Goal: Task Accomplishment & Management: Manage account settings

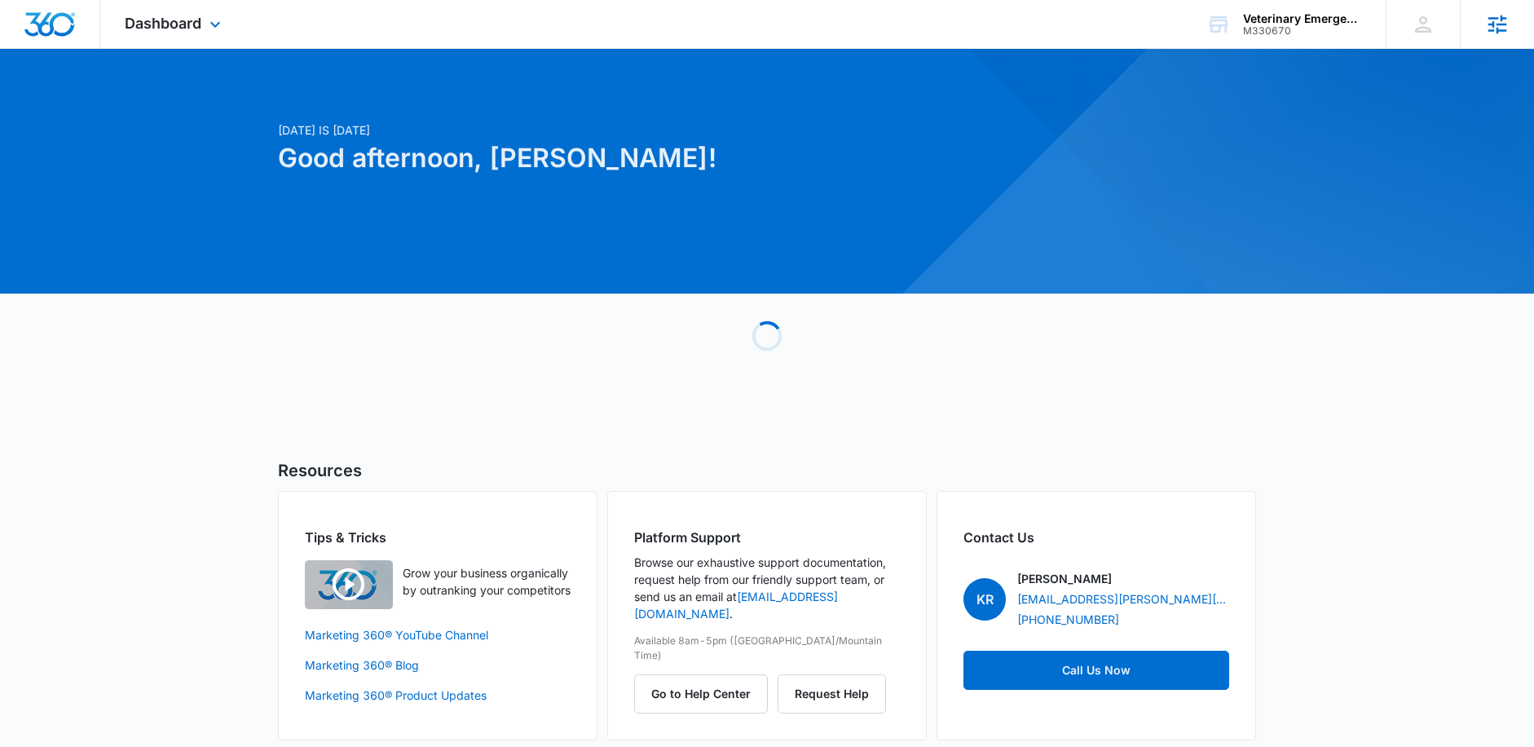
click at [1497, 23] on icon at bounding box center [1497, 24] width 24 height 24
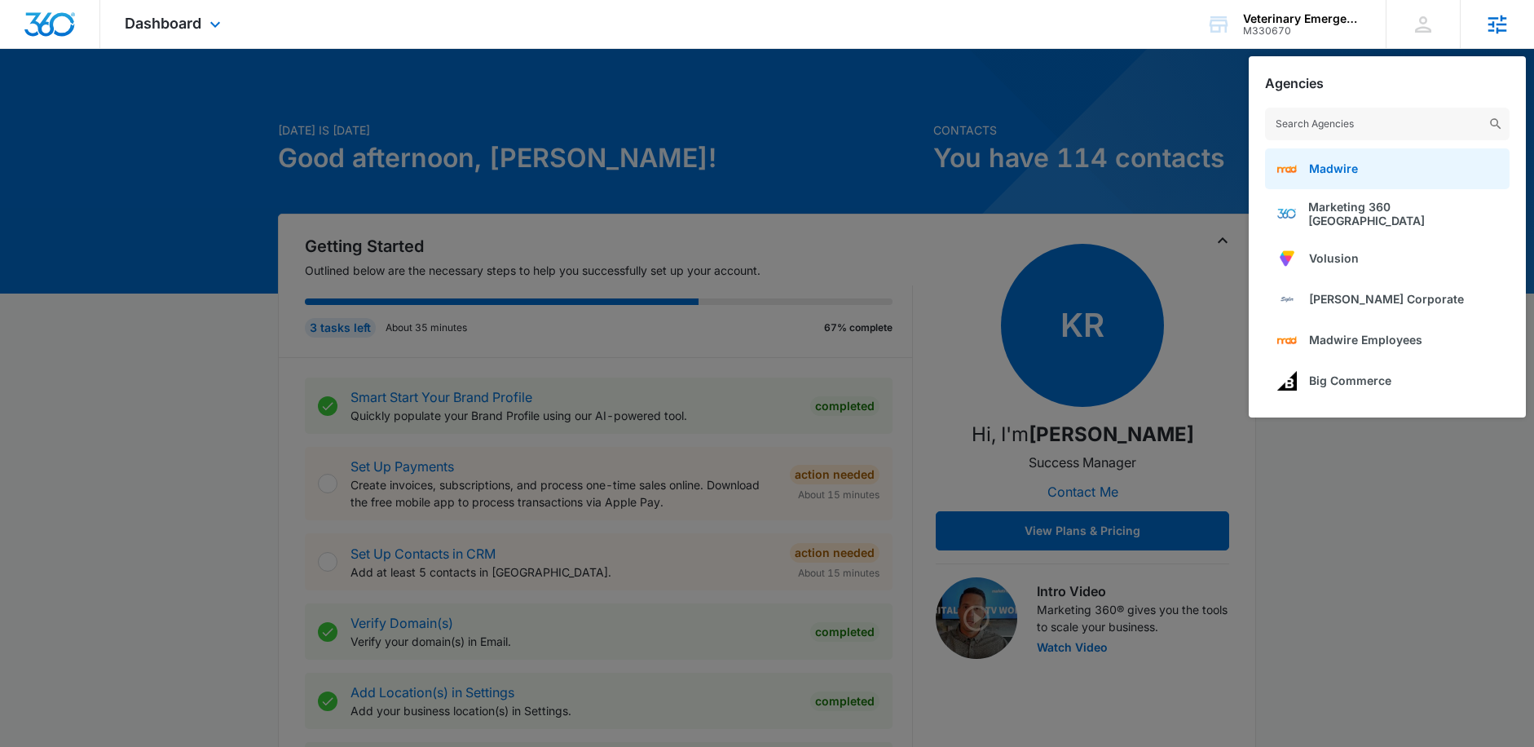
click at [1353, 167] on span "Madwire" at bounding box center [1333, 168] width 49 height 14
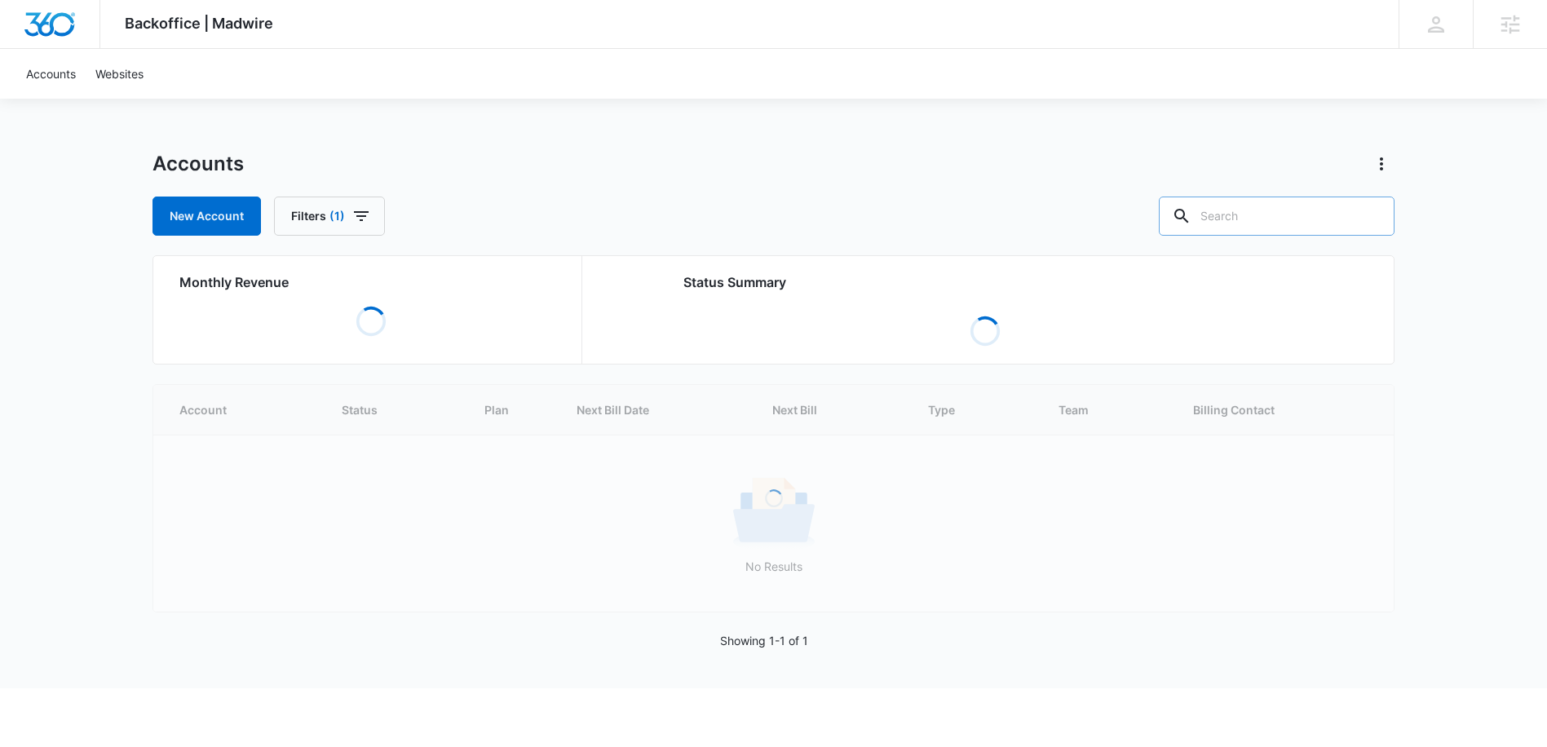
click at [1269, 226] on input "text" at bounding box center [1276, 215] width 236 height 39
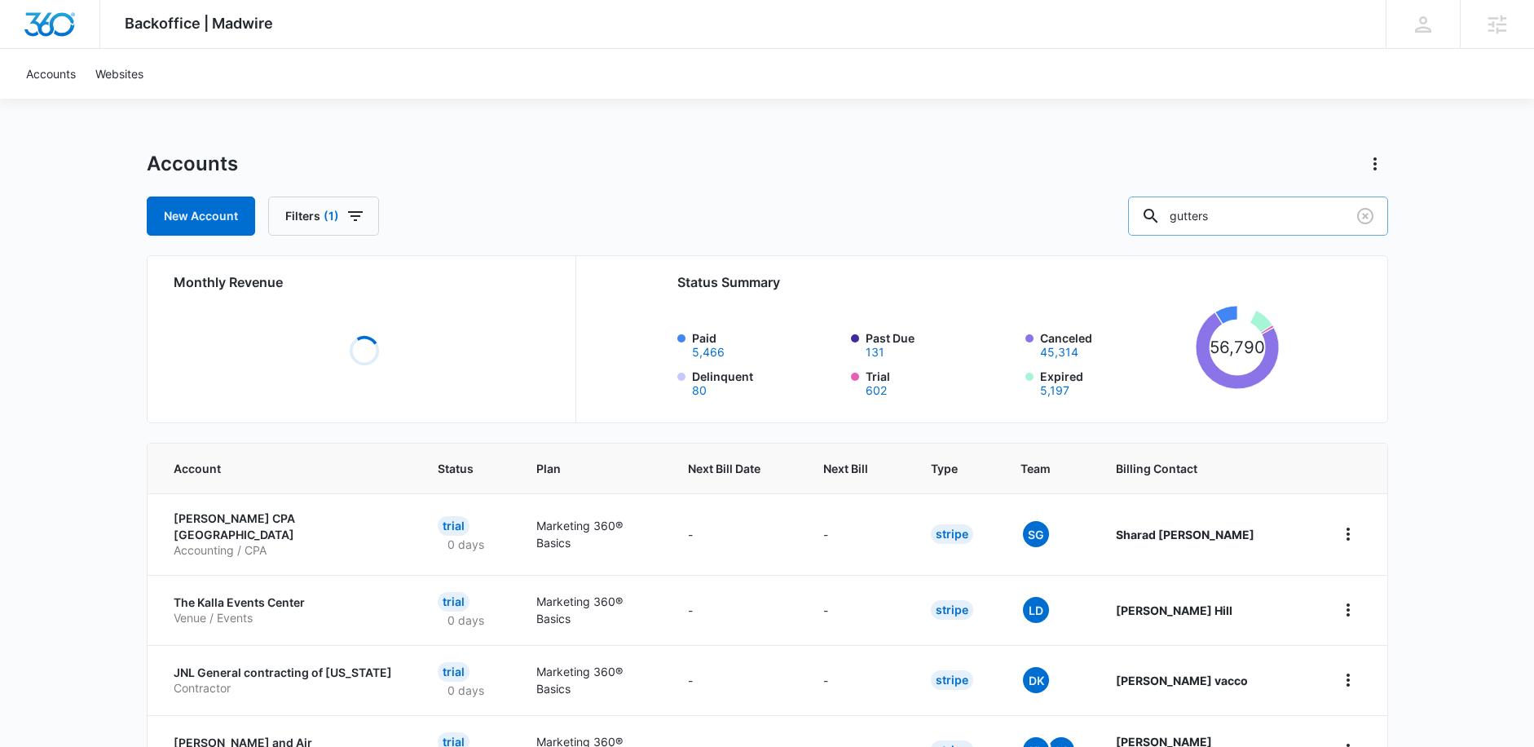
type input "gutters"
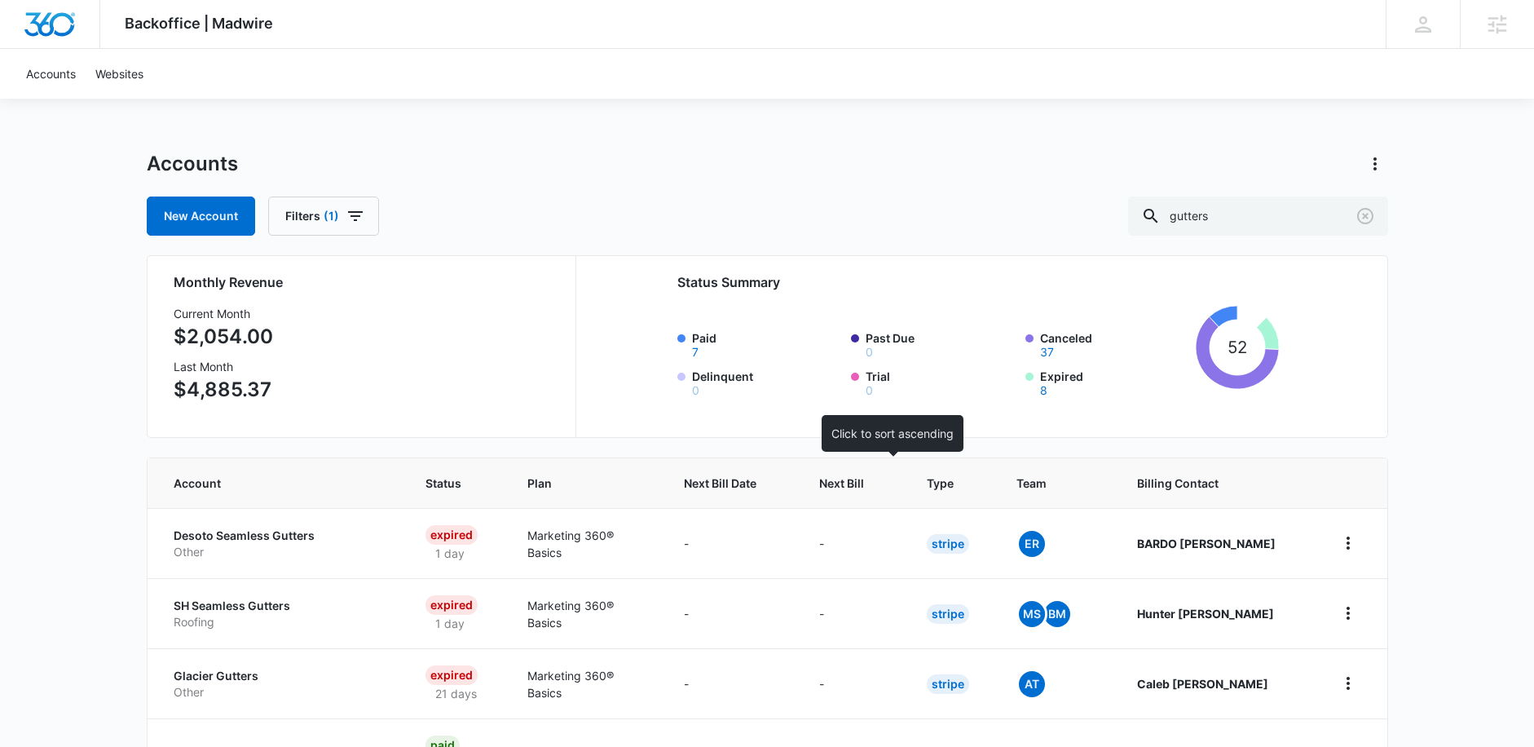
click at [864, 485] on span "Next Bill" at bounding box center [841, 482] width 45 height 17
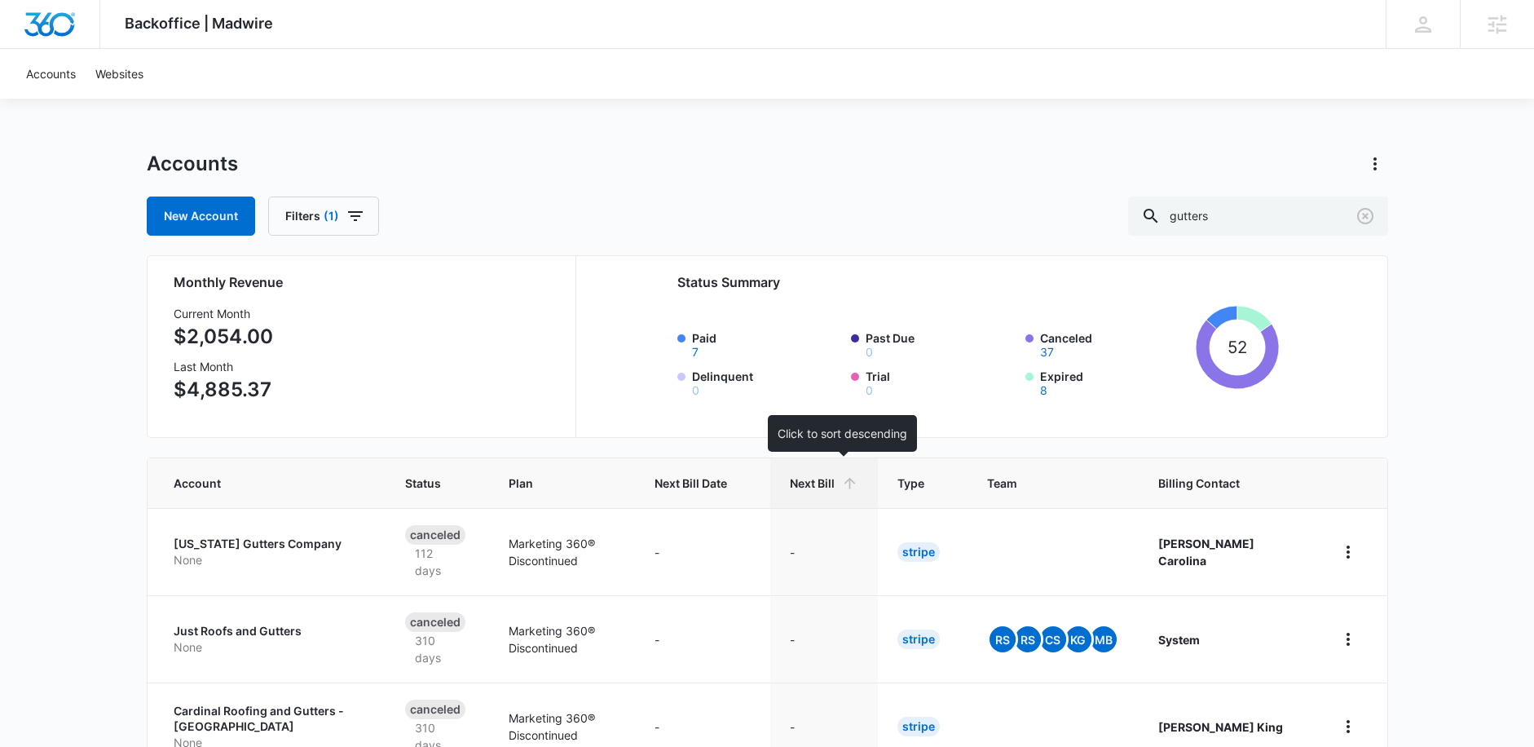
click at [835, 476] on span "Next Bill" at bounding box center [812, 482] width 45 height 17
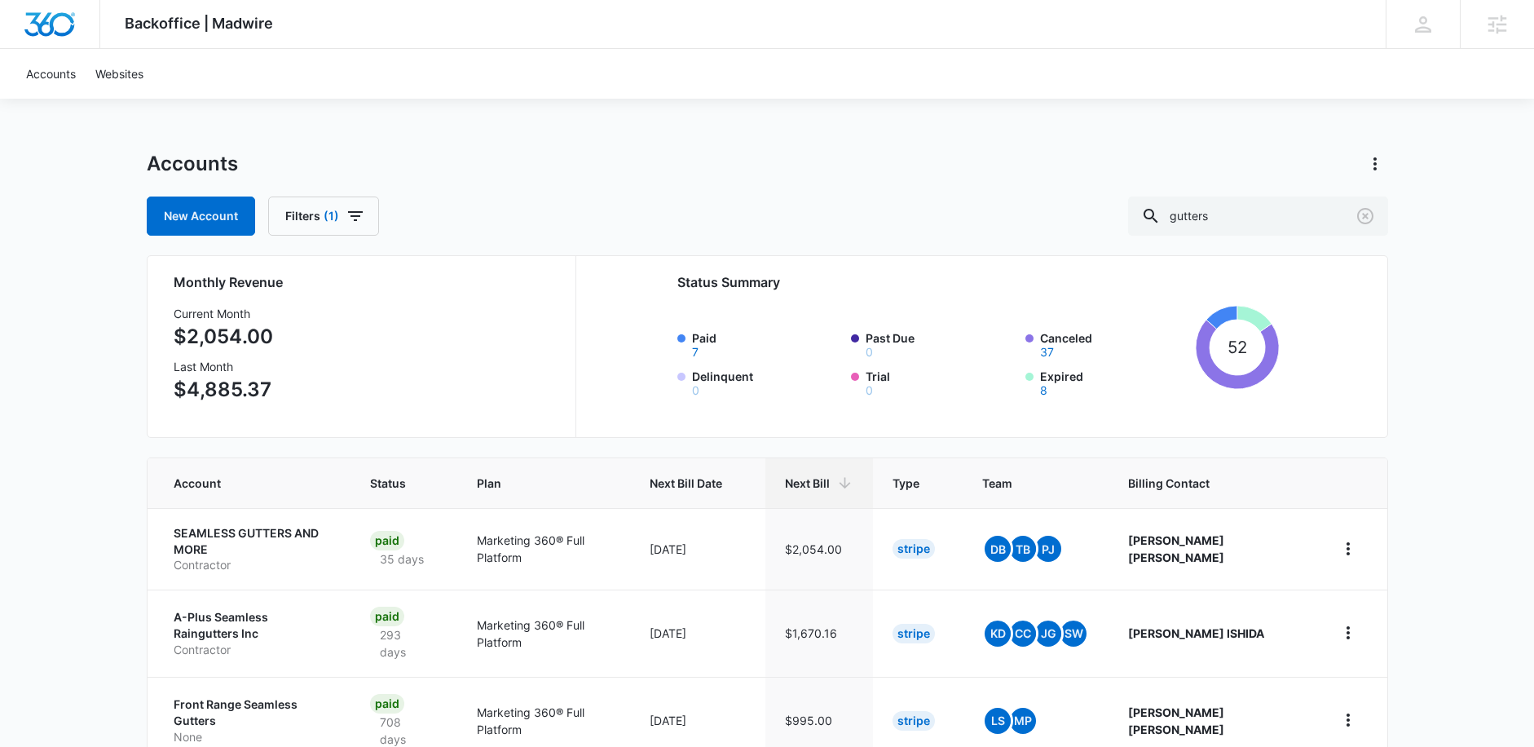
scroll to position [32, 0]
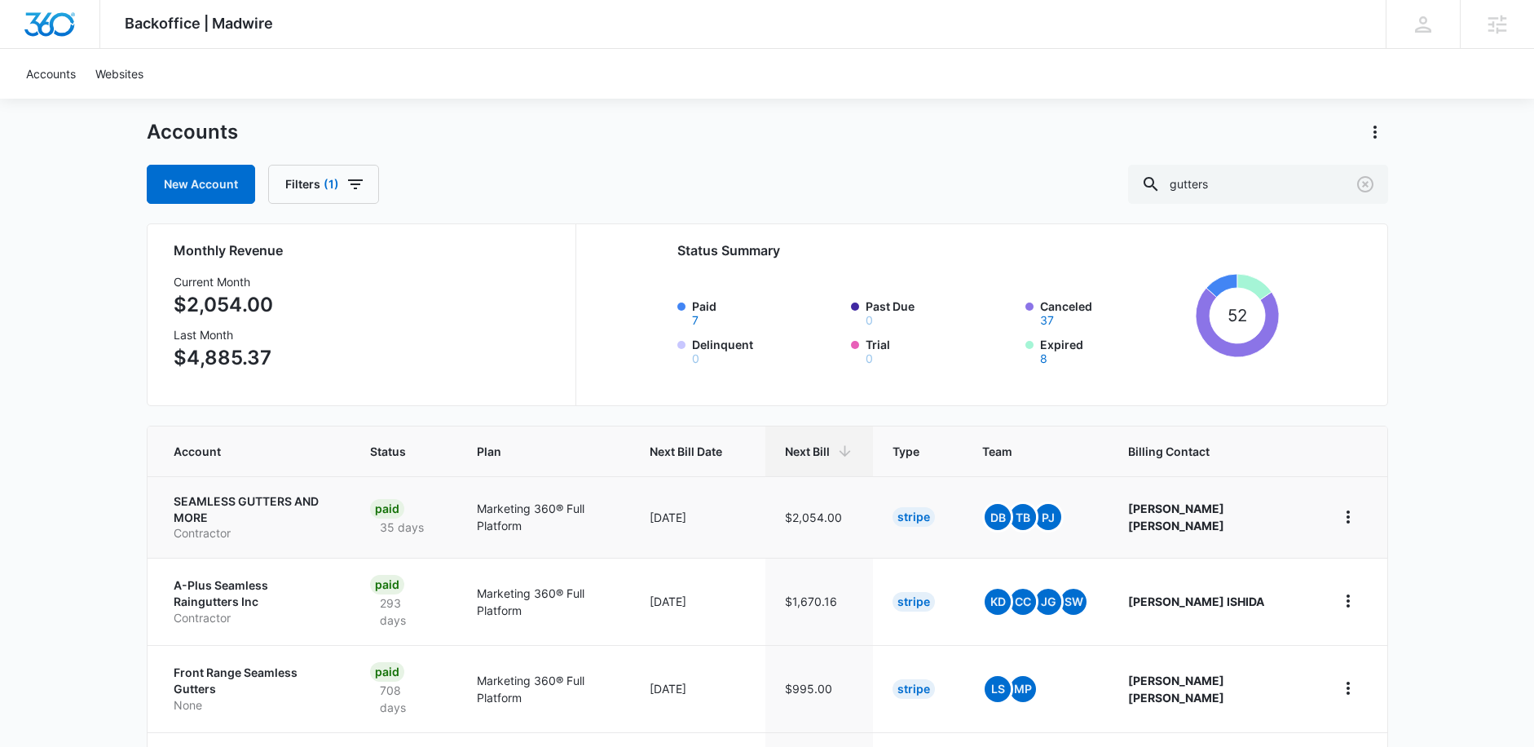
click at [249, 505] on p "SEAMLESS GUTTERS AND MORE" at bounding box center [253, 509] width 158 height 32
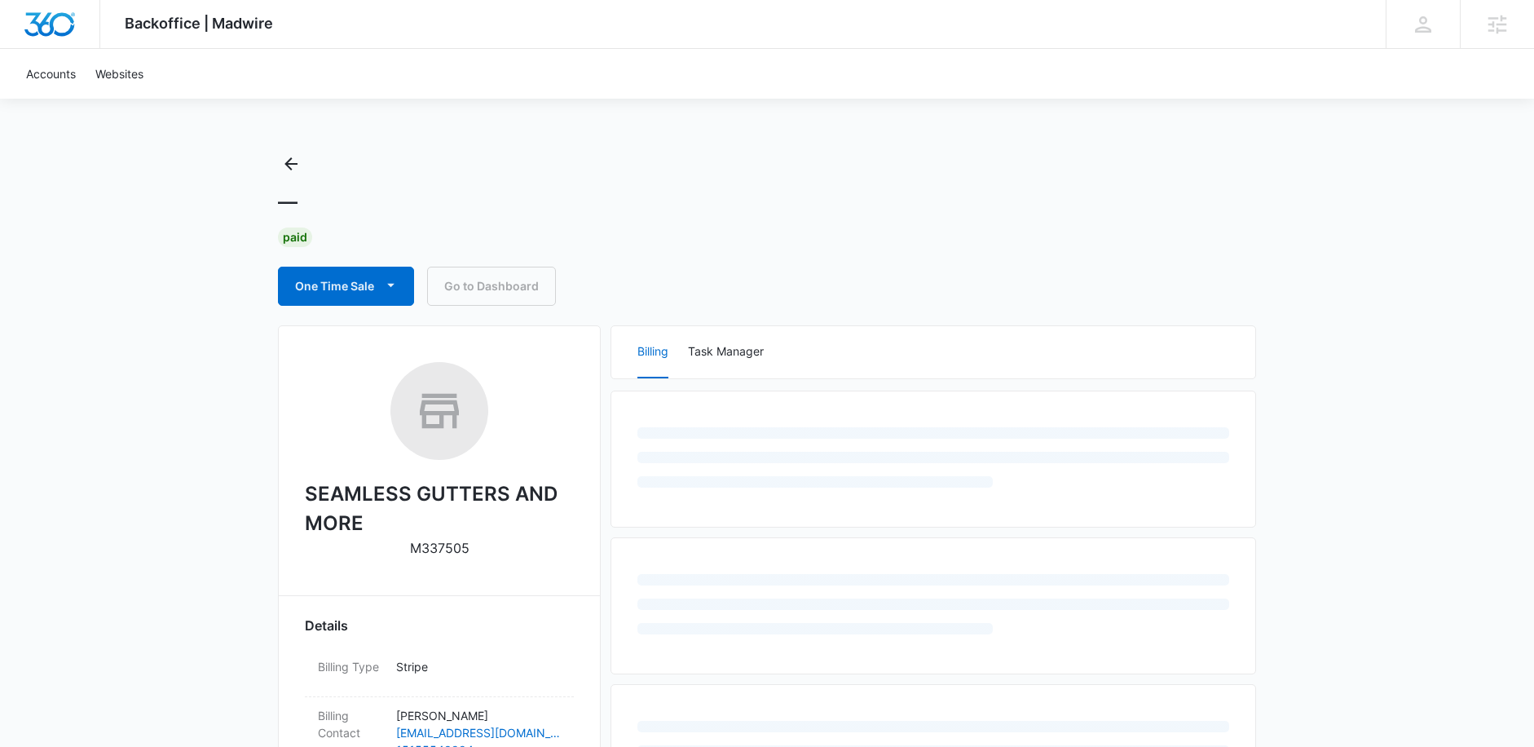
click at [497, 291] on link "Go to Dashboard" at bounding box center [491, 286] width 129 height 39
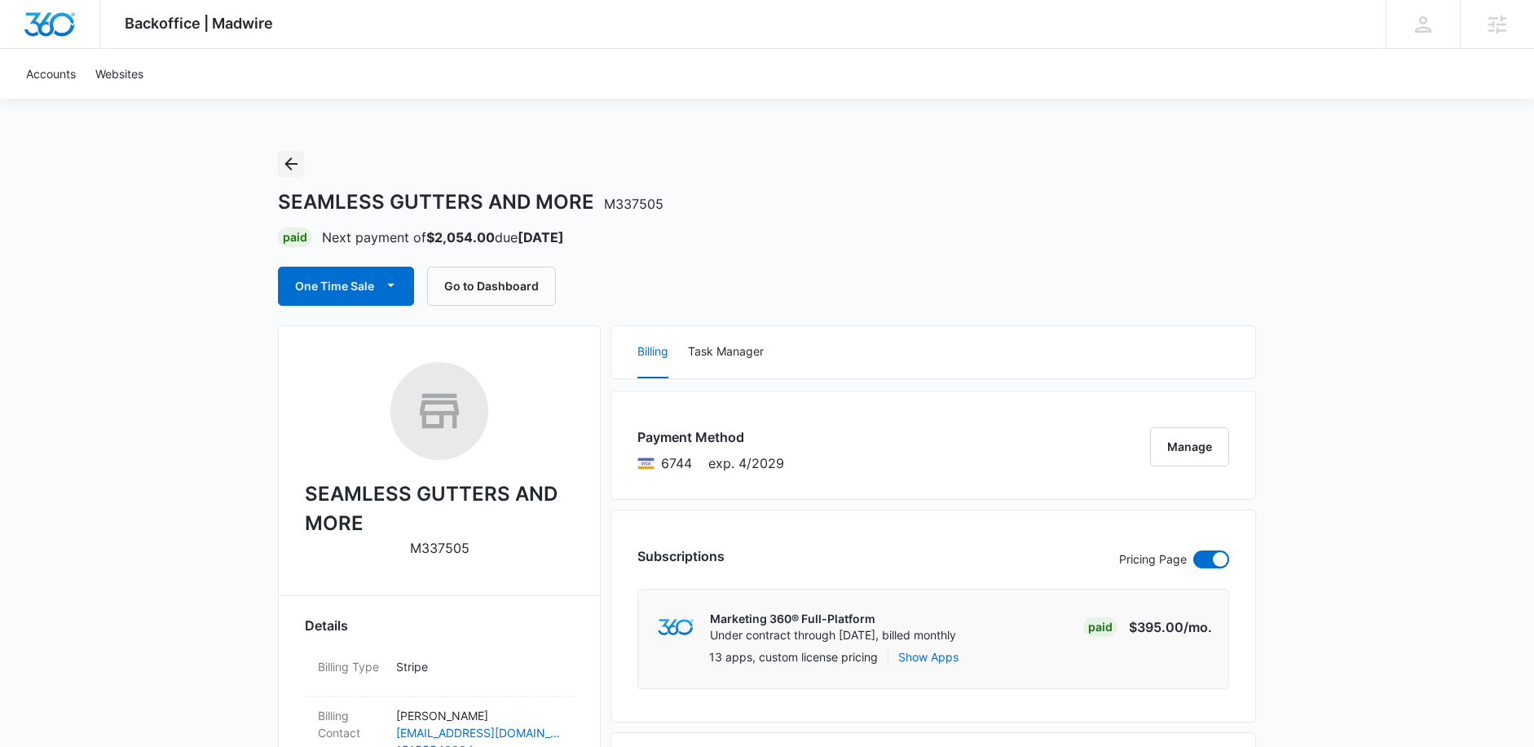
click at [285, 161] on icon "Back" at bounding box center [291, 164] width 20 height 20
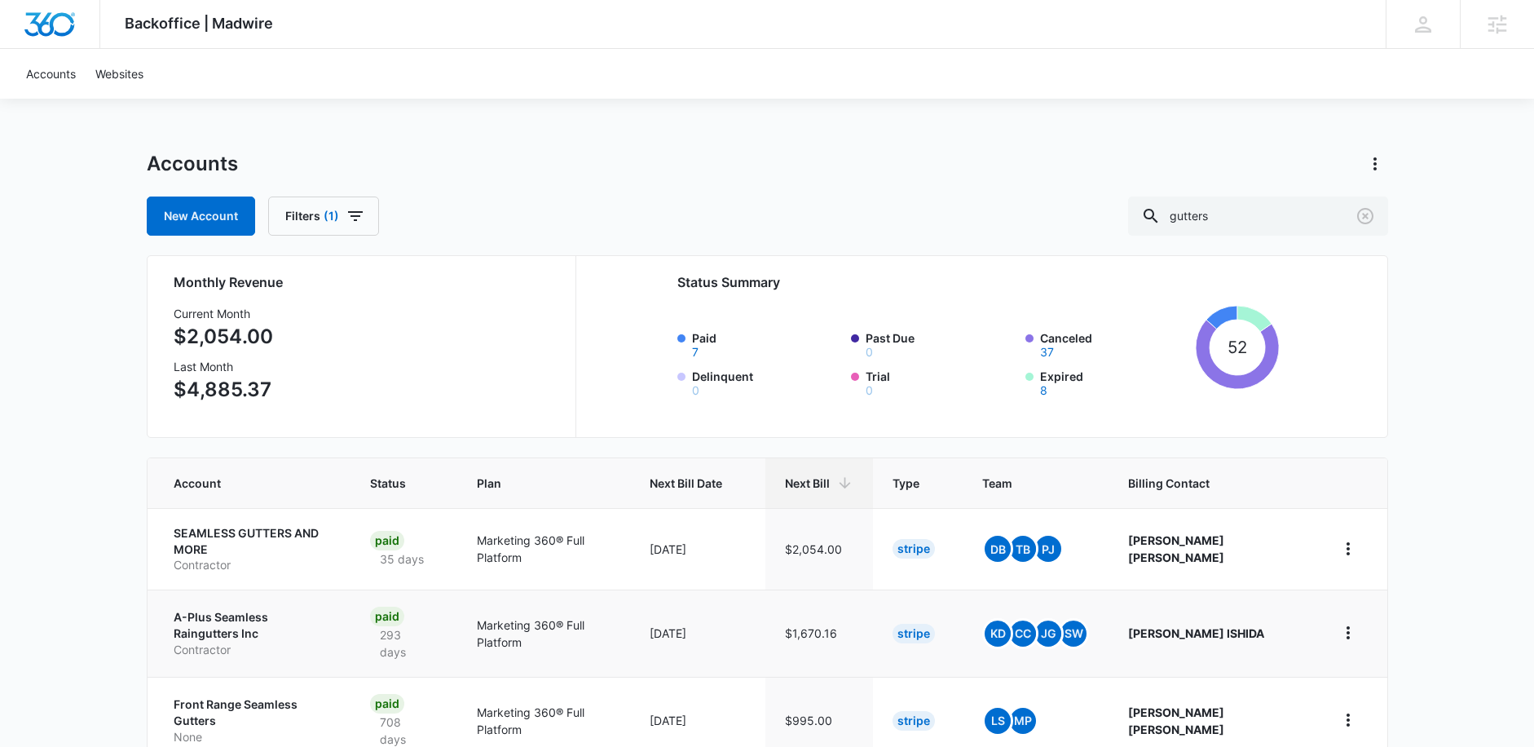
click at [249, 609] on p "A-Plus Seamless Raingutters Inc" at bounding box center [253, 625] width 158 height 32
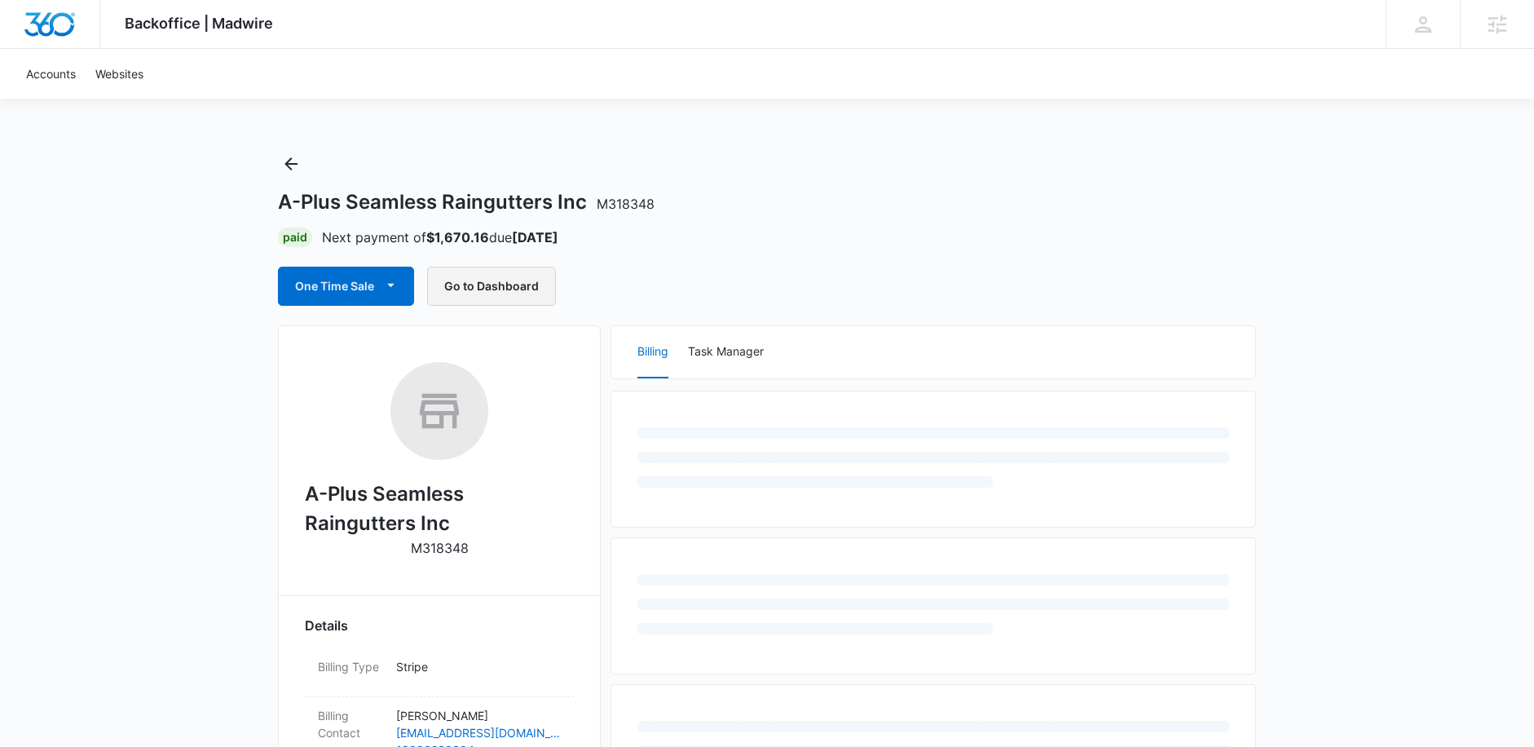
click at [501, 281] on button "Go to Dashboard" at bounding box center [491, 286] width 129 height 39
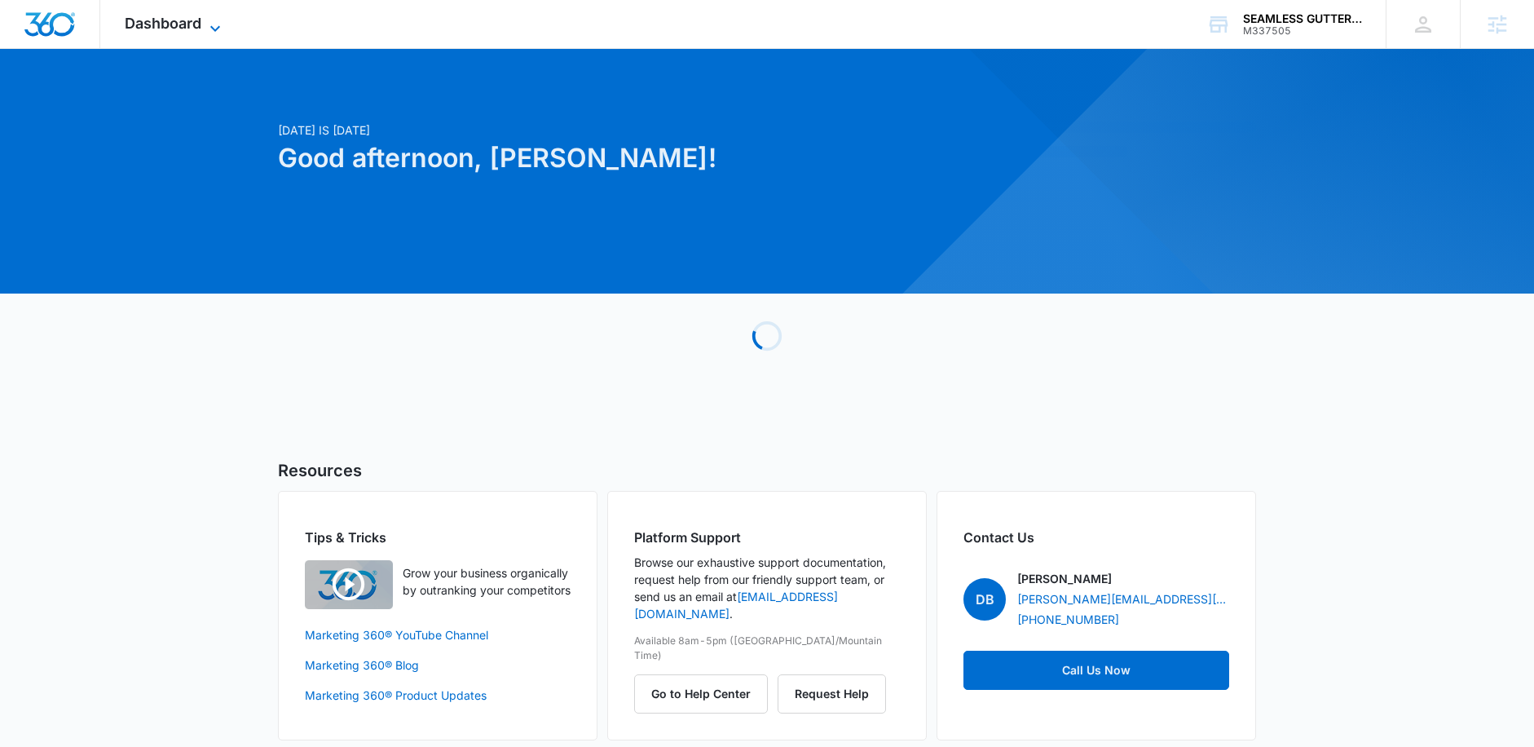
click at [175, 24] on span "Dashboard" at bounding box center [163, 23] width 77 height 17
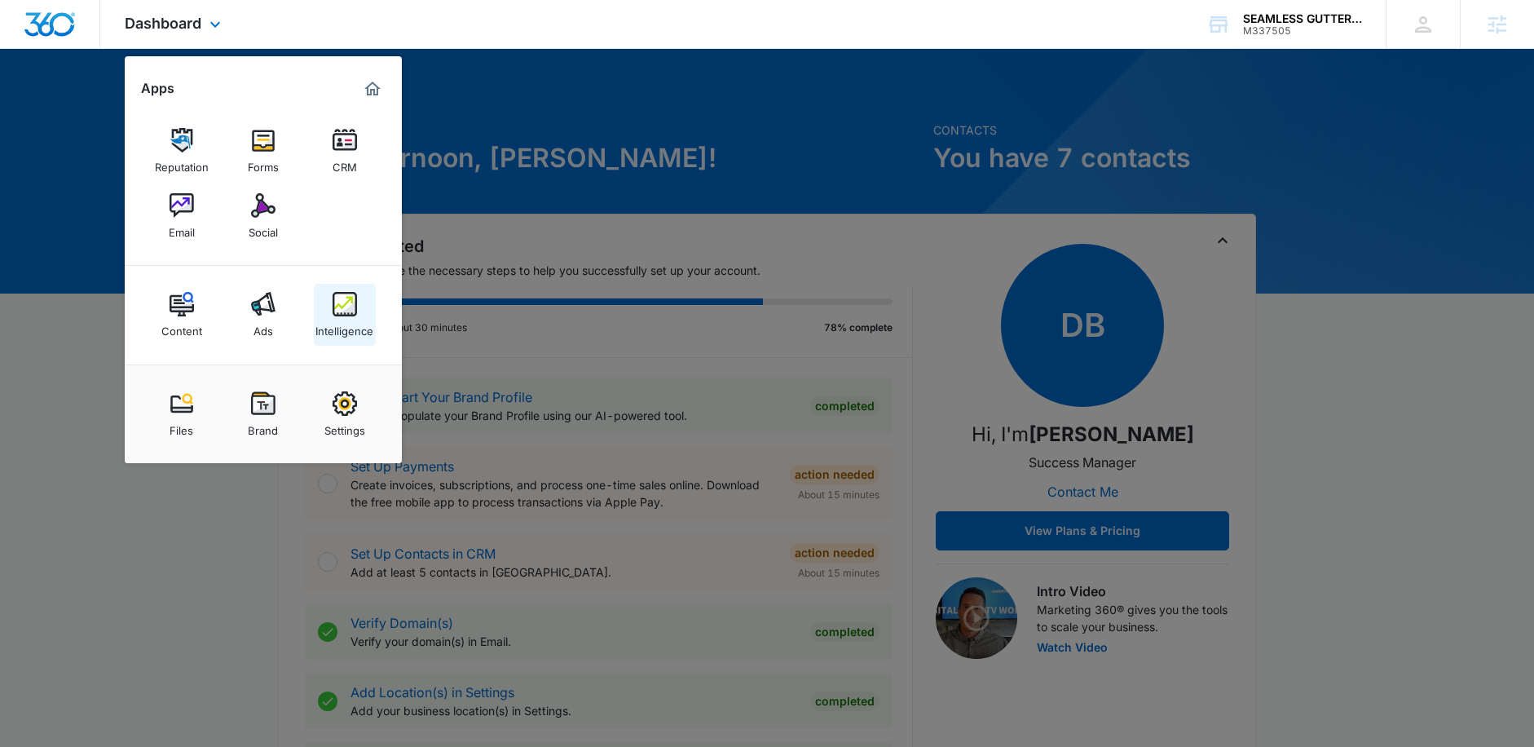
click at [356, 324] on div "Intelligence" at bounding box center [345, 326] width 58 height 21
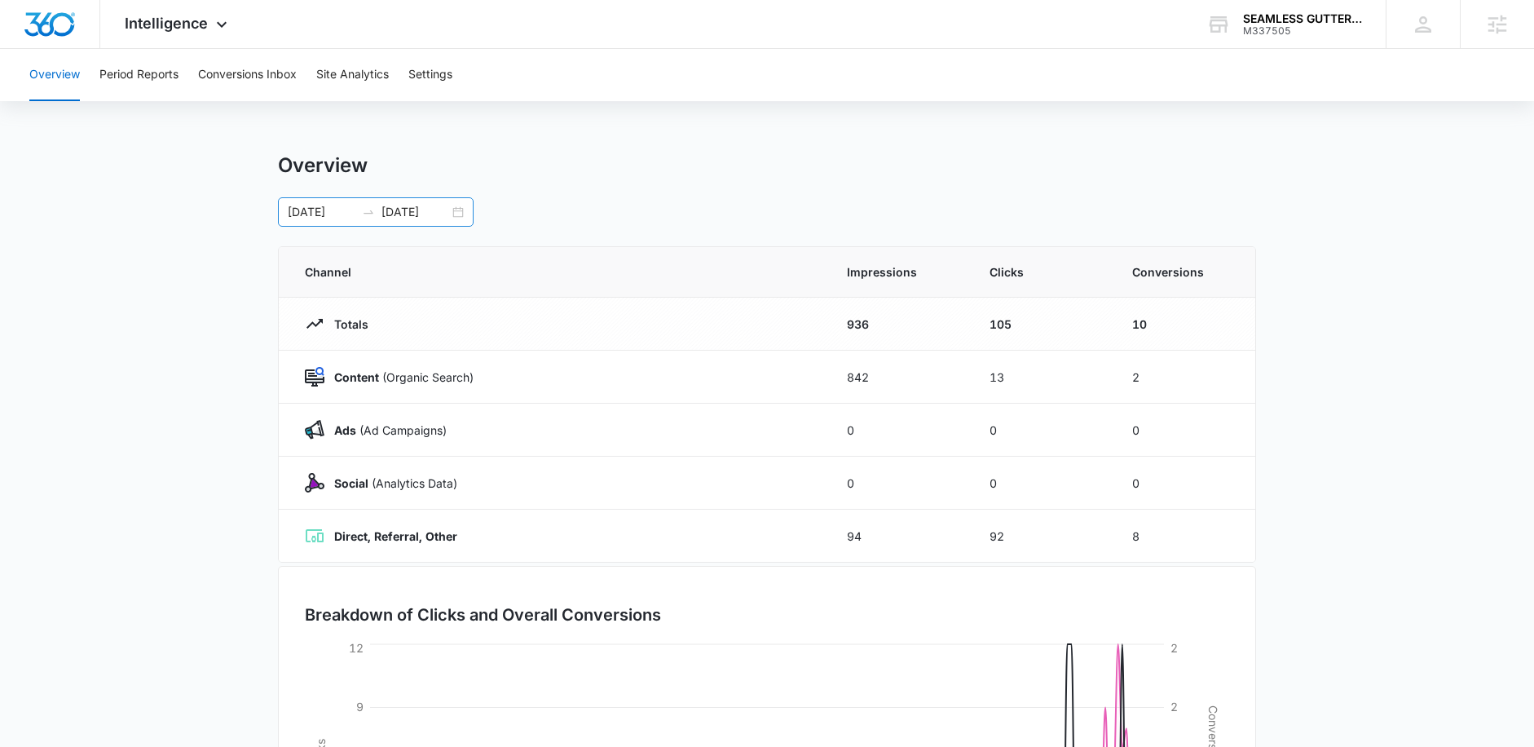
click at [455, 210] on div "04/10/2025 10/07/2025" at bounding box center [376, 211] width 196 height 29
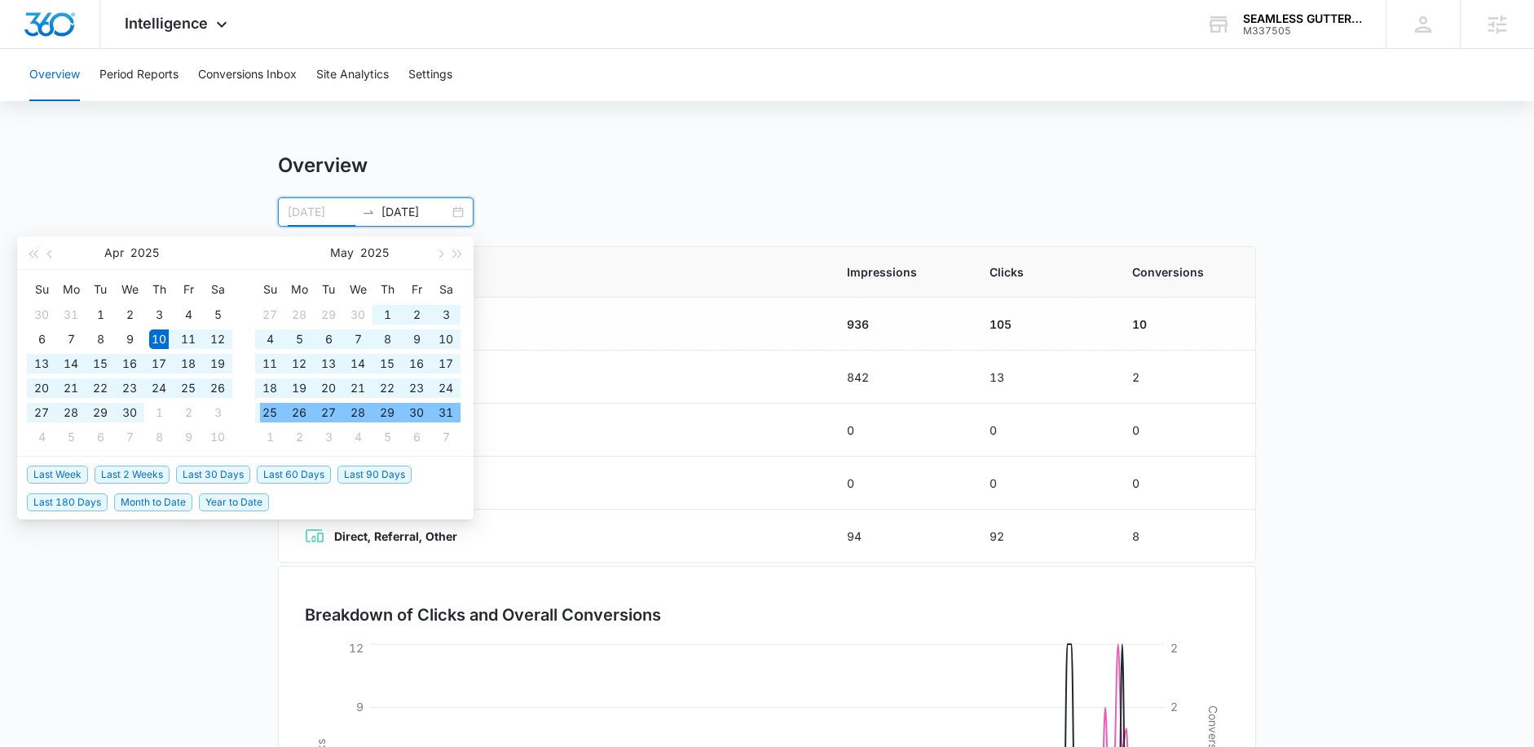
type input "04/10/2025"
click at [78, 498] on span "Last 180 Days" at bounding box center [67, 502] width 81 height 18
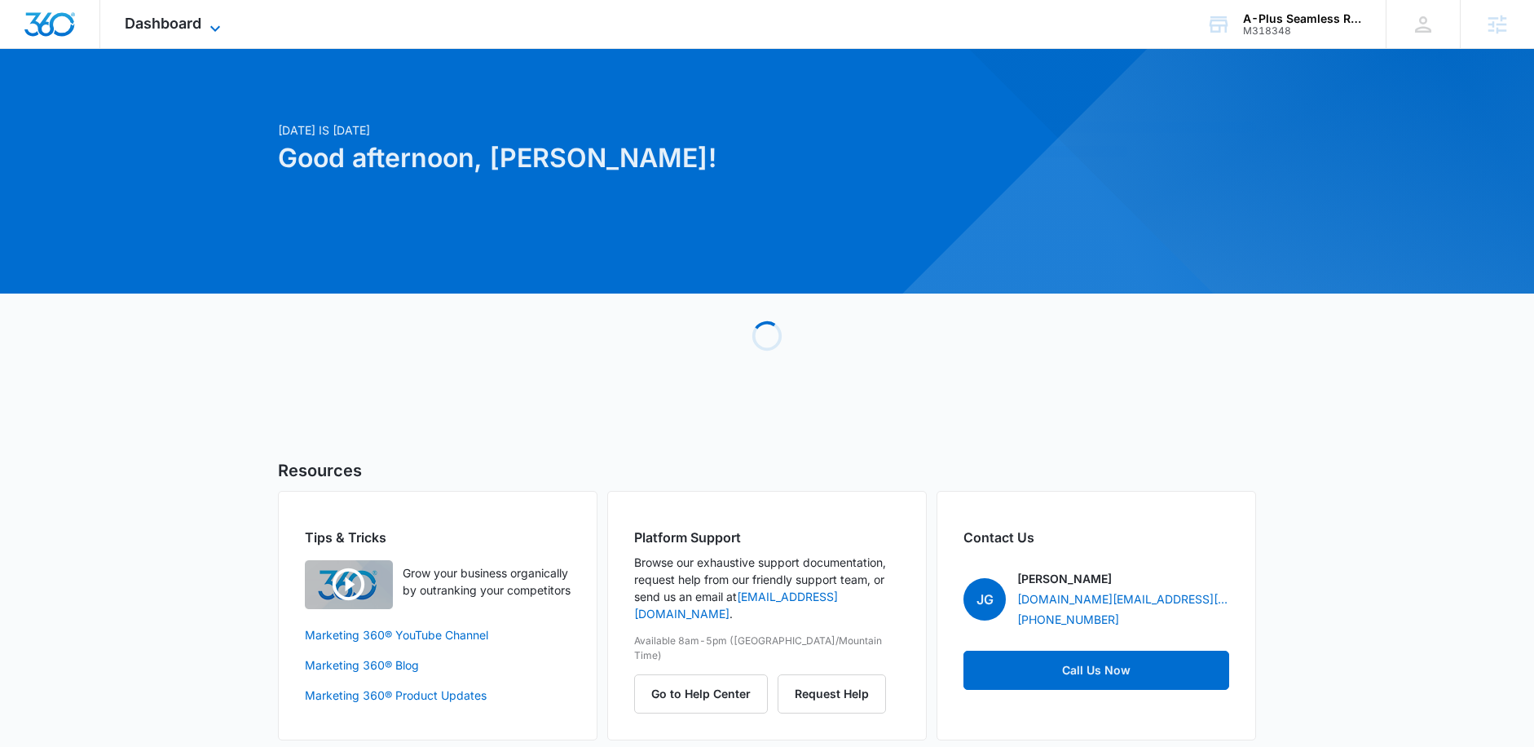
click at [188, 15] on span "Dashboard" at bounding box center [163, 23] width 77 height 17
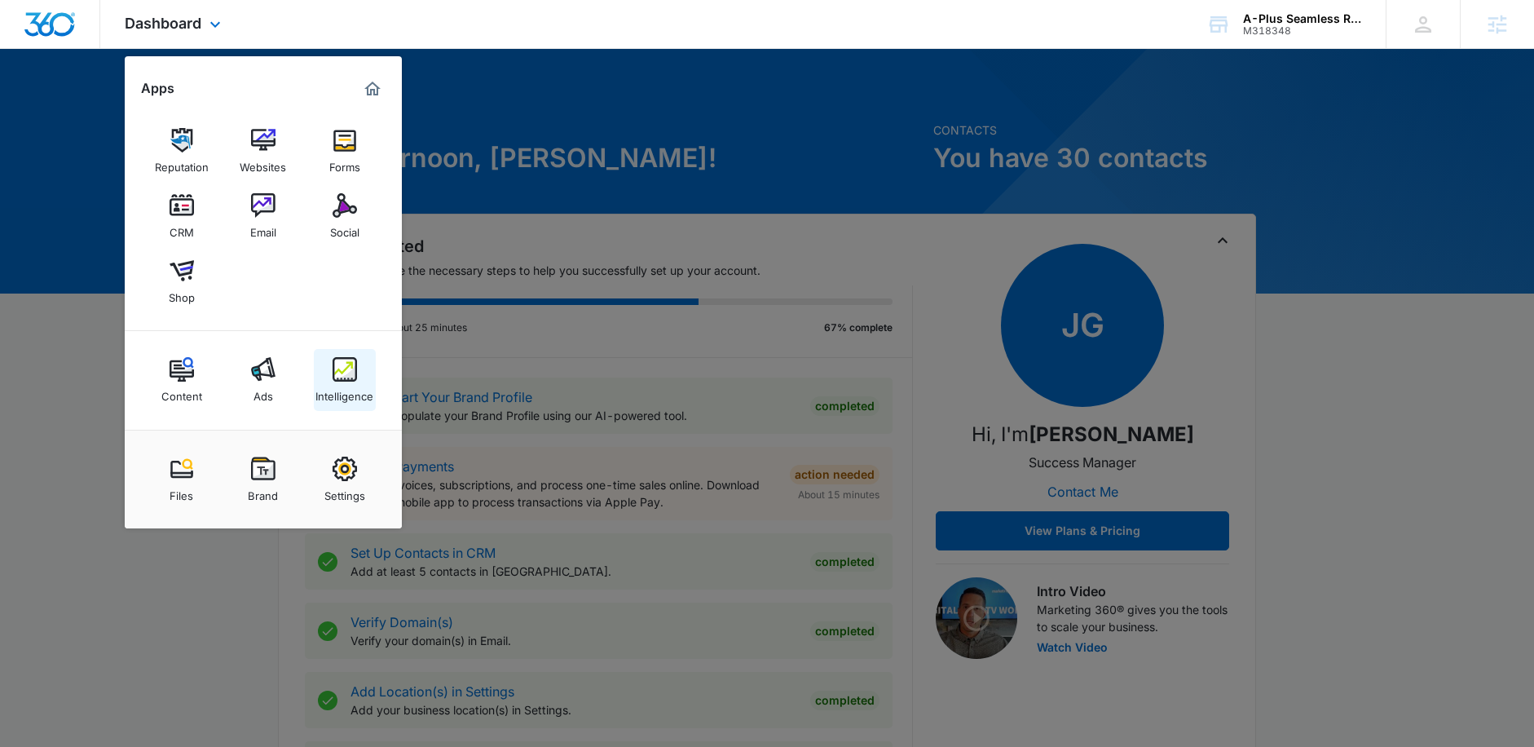
click at [353, 370] on img at bounding box center [345, 369] width 24 height 24
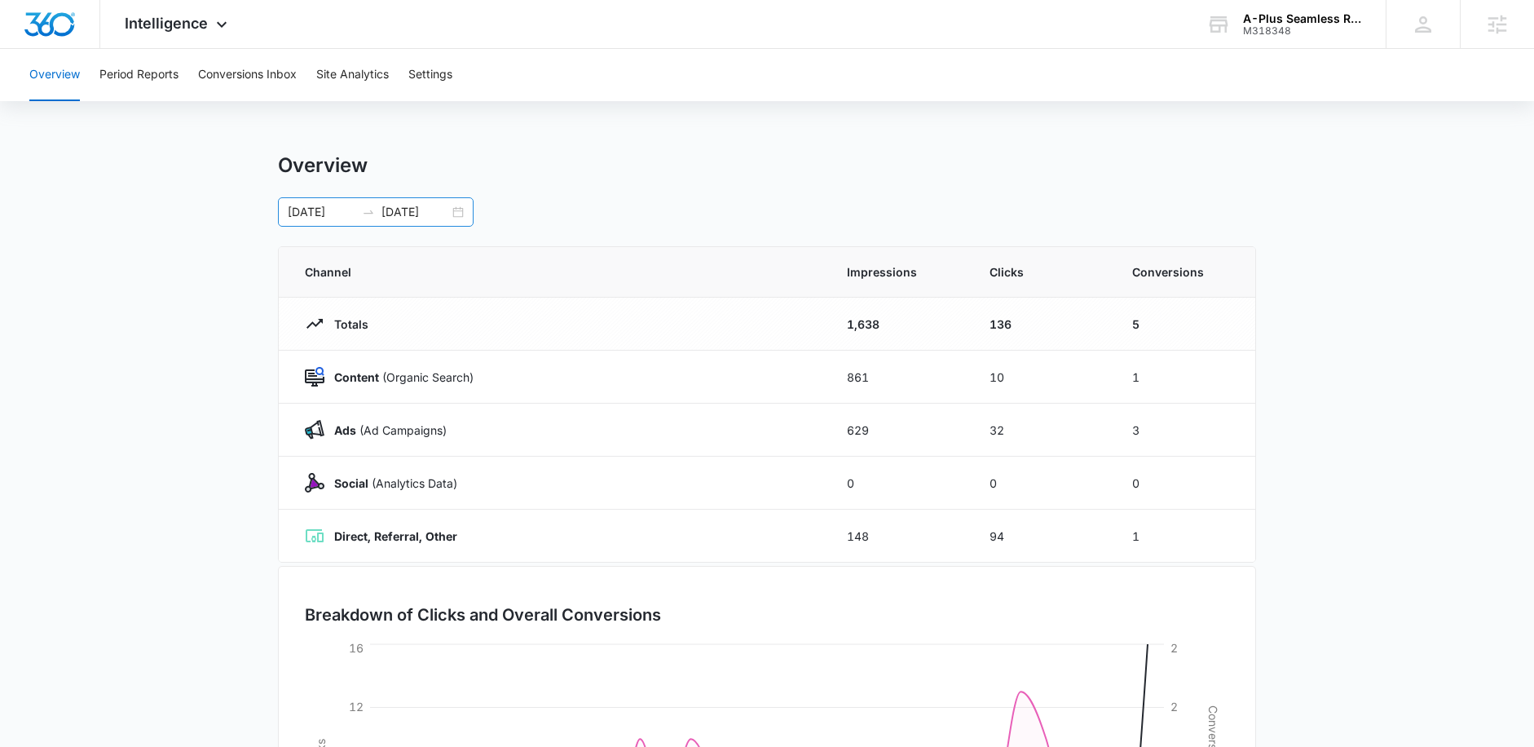
click at [457, 210] on div "[DATE] [DATE]" at bounding box center [376, 211] width 196 height 29
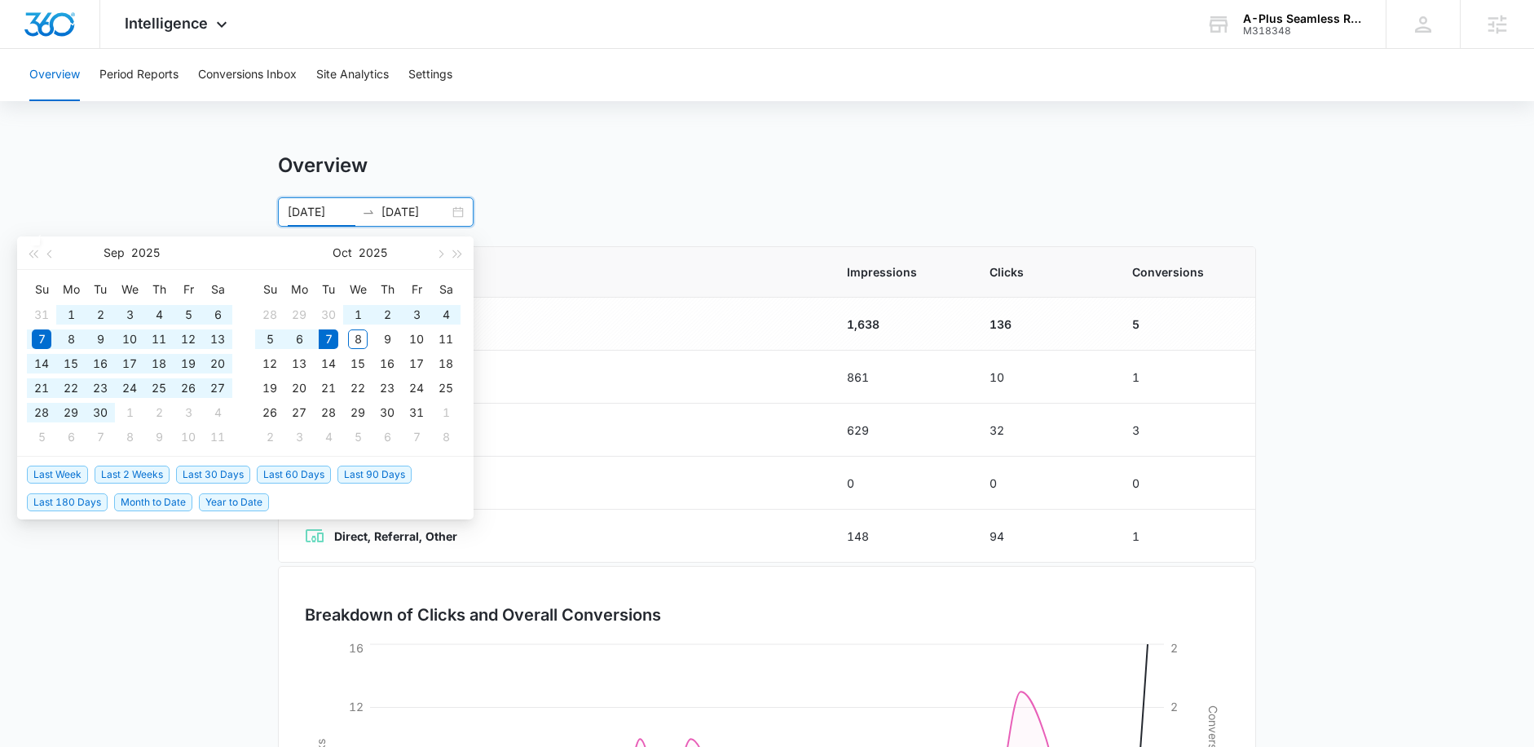
click at [93, 502] on span "Last 180 Days" at bounding box center [67, 502] width 81 height 18
type input "[DATE]"
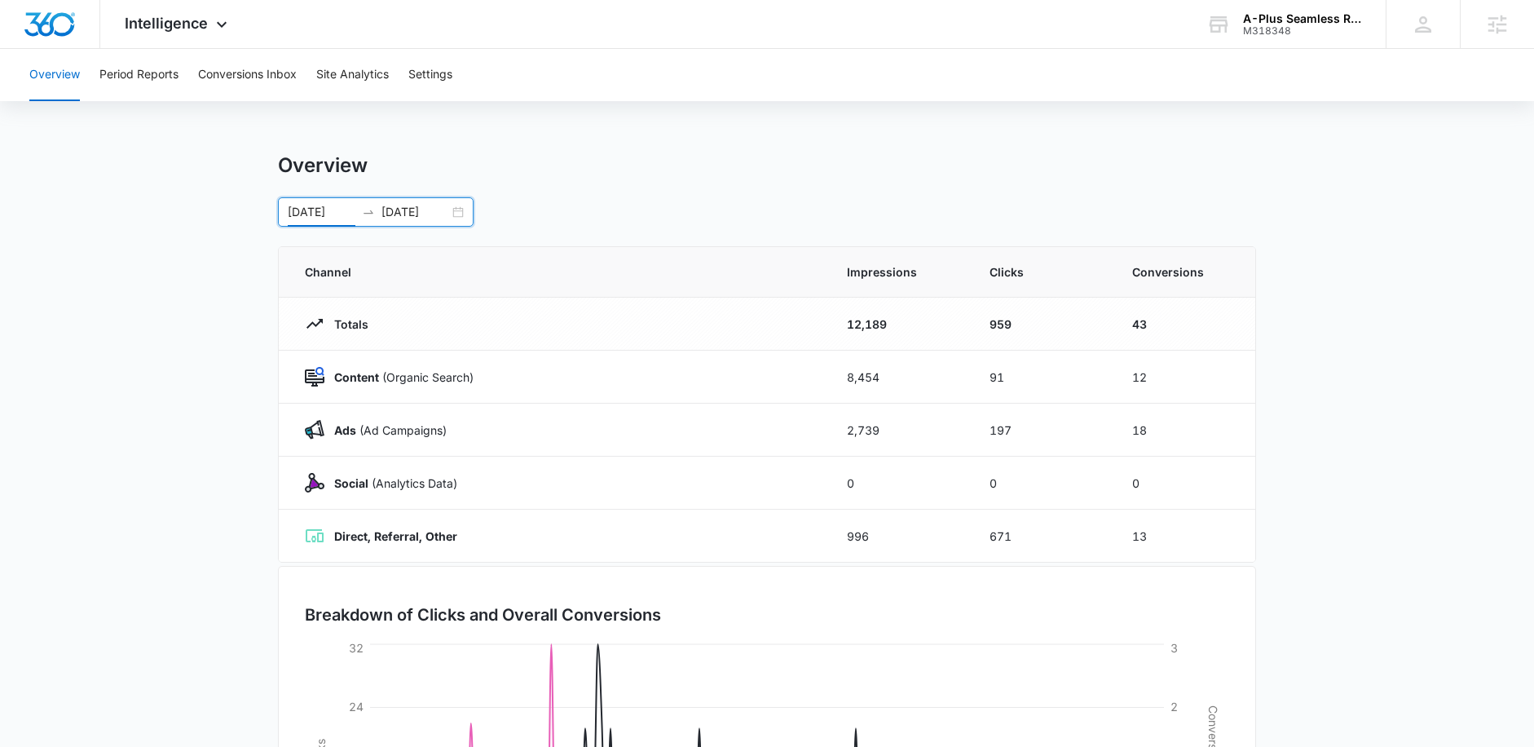
click at [1281, 121] on div "Overview Period Reports Conversions Inbox Site Analytics Settings Overview [DAT…" at bounding box center [767, 529] width 1534 height 960
